Goal: Information Seeking & Learning: Learn about a topic

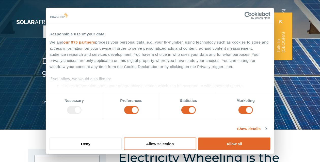
click at [152, 145] on button "Allow selection" at bounding box center [160, 143] width 72 height 12
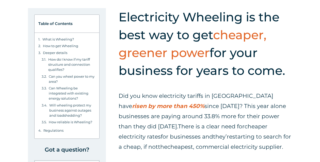
scroll to position [141, 0]
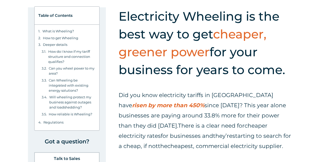
scroll to position [169, 0]
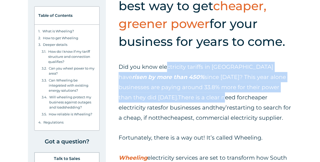
drag, startPoint x: 197, startPoint y: 68, endPoint x: 195, endPoint y: 92, distance: 23.7
click at [195, 92] on p "Did you know electricity tariffs in South Africa have risen by more than 450% s…" at bounding box center [206, 92] width 174 height 61
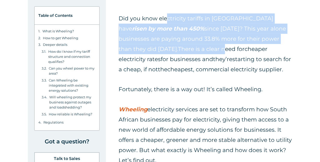
scroll to position [226, 0]
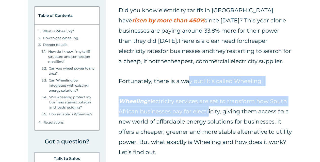
drag, startPoint x: 188, startPoint y: 81, endPoint x: 206, endPoint y: 109, distance: 33.1
click at [206, 109] on div "Did you know electricity tariffs in South Africa have risen by more than 450% s…" at bounding box center [206, 86] width 174 height 162
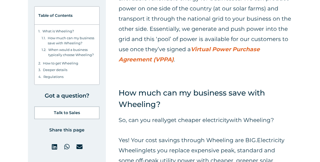
scroll to position [1045, 0]
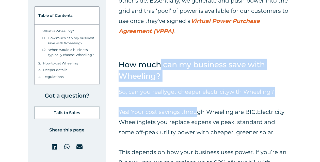
drag, startPoint x: 161, startPoint y: 45, endPoint x: 197, endPoint y: 88, distance: 55.4
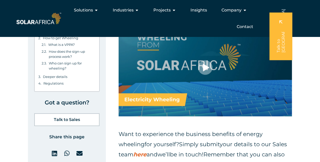
scroll to position [2119, 0]
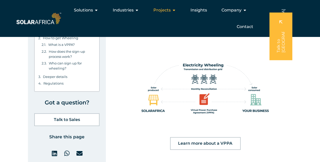
click at [167, 9] on span "Projects" at bounding box center [162, 10] width 17 height 6
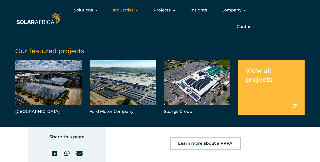
click at [125, 9] on span "Industries" at bounding box center [123, 10] width 21 height 6
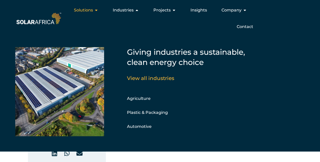
click at [93, 9] on span "Solutions" at bounding box center [83, 10] width 19 height 6
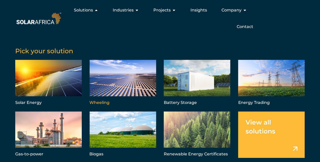
click at [129, 72] on link "Menu" at bounding box center [123, 83] width 67 height 47
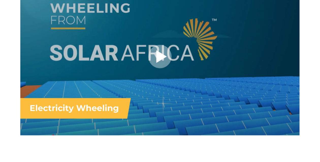
scroll to position [254, 0]
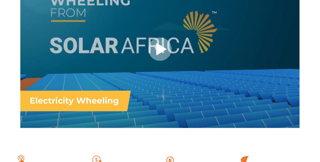
click at [156, 49] on div at bounding box center [160, 49] width 280 height 157
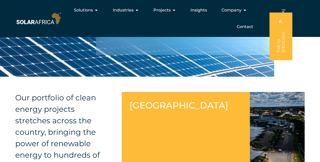
scroll to position [621, 0]
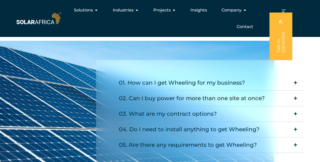
click at [158, 93] on div "02. Can I buy power for more than one site at once?" at bounding box center [192, 98] width 146 height 10
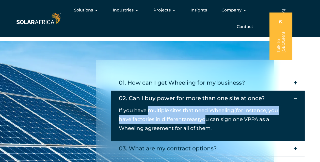
drag, startPoint x: 149, startPoint y: 79, endPoint x: 204, endPoint y: 94, distance: 57.7
click at [204, 106] on p "If you have multiple sites that need Wheeling (for instance, you have factories…" at bounding box center [204, 119] width 171 height 27
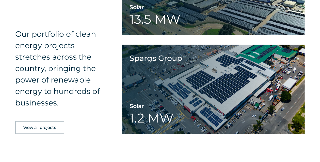
scroll to position [1017, 0]
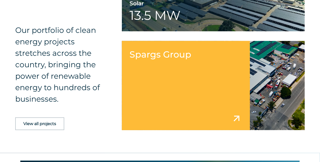
click at [155, 49] on link at bounding box center [213, 85] width 183 height 89
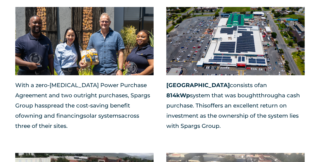
scroll to position [480, 0]
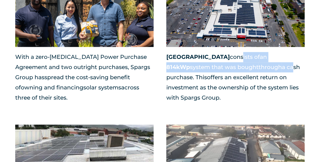
drag, startPoint x: 219, startPoint y: 57, endPoint x: 233, endPoint y: 72, distance: 20.9
click at [233, 72] on p "[GEOGRAPHIC_DATA] consists of an 814 kWp system that was bought through a cash …" at bounding box center [236, 77] width 139 height 51
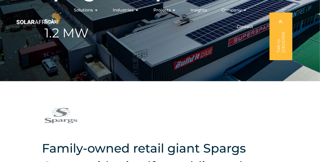
scroll to position [0, 0]
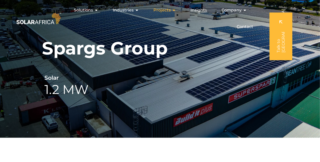
click at [165, 8] on span "Projects" at bounding box center [162, 10] width 17 height 6
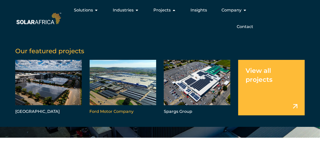
click at [120, 83] on link "Menu" at bounding box center [123, 87] width 67 height 55
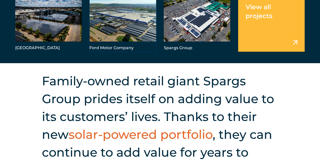
scroll to position [141, 0]
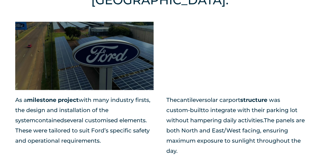
scroll to position [480, 0]
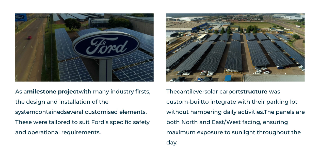
drag, startPoint x: 198, startPoint y: 73, endPoint x: 186, endPoint y: 112, distance: 40.7
click at [186, 112] on p "The cantilever solar carport structure was custom-built to integrate with their…" at bounding box center [236, 116] width 139 height 61
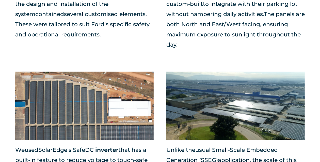
scroll to position [594, 0]
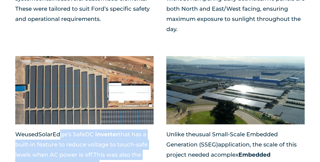
drag, startPoint x: 64, startPoint y: 106, endPoint x: 101, endPoint y: 132, distance: 45.2
click at [101, 132] on p "We used SolarEdge ’s SafeDC inverter that has a built-in feature to reduce volt…" at bounding box center [84, 149] width 139 height 41
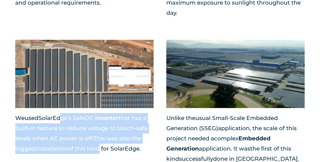
scroll to position [622, 0]
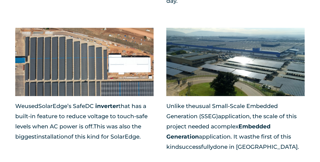
click at [111, 116] on div "We used SolarEdge ’s SafeDC inverter that has a built-in feature to reduce volt…" at bounding box center [84, 126] width 139 height 50
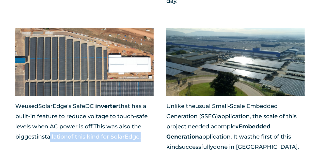
drag, startPoint x: 51, startPoint y: 109, endPoint x: 158, endPoint y: 109, distance: 106.8
click at [158, 109] on div "We used SolarEdge ’s SafeDC inverter that has a built-in feature to reduce volt…" at bounding box center [160, 94] width 290 height 133
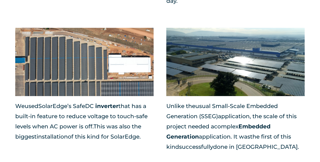
drag, startPoint x: 158, startPoint y: 109, endPoint x: 202, endPoint y: 107, distance: 43.8
click at [202, 133] on span "application" at bounding box center [215, 136] width 32 height 7
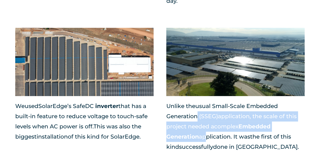
drag, startPoint x: 198, startPoint y: 92, endPoint x: 203, endPoint y: 110, distance: 18.6
click at [203, 110] on p "Unlike the usual Small-Scale Embedded Generation (SSEG) application , the scale…" at bounding box center [236, 126] width 139 height 51
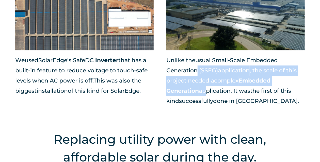
scroll to position [678, 0]
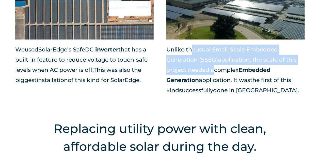
drag, startPoint x: 192, startPoint y: 21, endPoint x: 214, endPoint y: 40, distance: 29.2
click at [214, 46] on span "Unlike the usual Small-Scale Embedded Generation (SSEG) application , the scale…" at bounding box center [232, 59] width 130 height 27
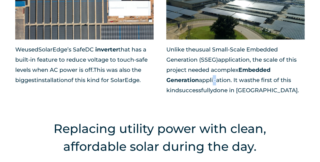
drag, startPoint x: 214, startPoint y: 40, endPoint x: 214, endPoint y: 57, distance: 16.5
click at [214, 57] on p "Unlike the usual Small-Scale Embedded Generation (SSEG) application , the scale…" at bounding box center [236, 70] width 139 height 51
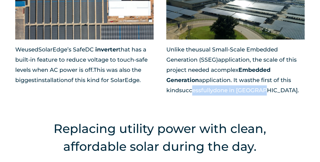
drag, startPoint x: 214, startPoint y: 57, endPoint x: 272, endPoint y: 64, distance: 58.7
click at [272, 64] on p "Unlike the usual Small-Scale Embedded Generation (SSEG) application , the scale…" at bounding box center [236, 70] width 139 height 51
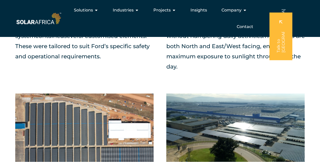
scroll to position [509, 0]
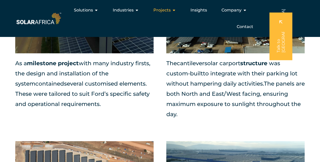
click at [171, 7] on span "Projects" at bounding box center [162, 10] width 17 height 6
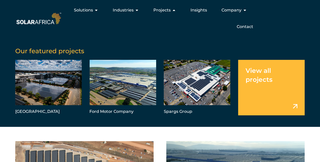
click at [275, 79] on link "Menu" at bounding box center [272, 87] width 67 height 55
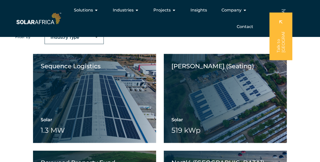
scroll to position [311, 0]
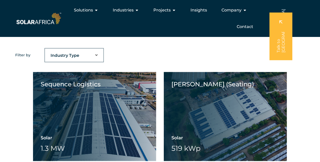
click at [88, 55] on select "Industry Type Agriculture Automotive Corporate Parks FMCG Food Processing Hospi…" at bounding box center [74, 55] width 58 height 10
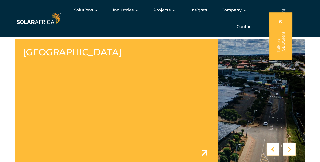
scroll to position [0, 0]
